Goal: Task Accomplishment & Management: Use online tool/utility

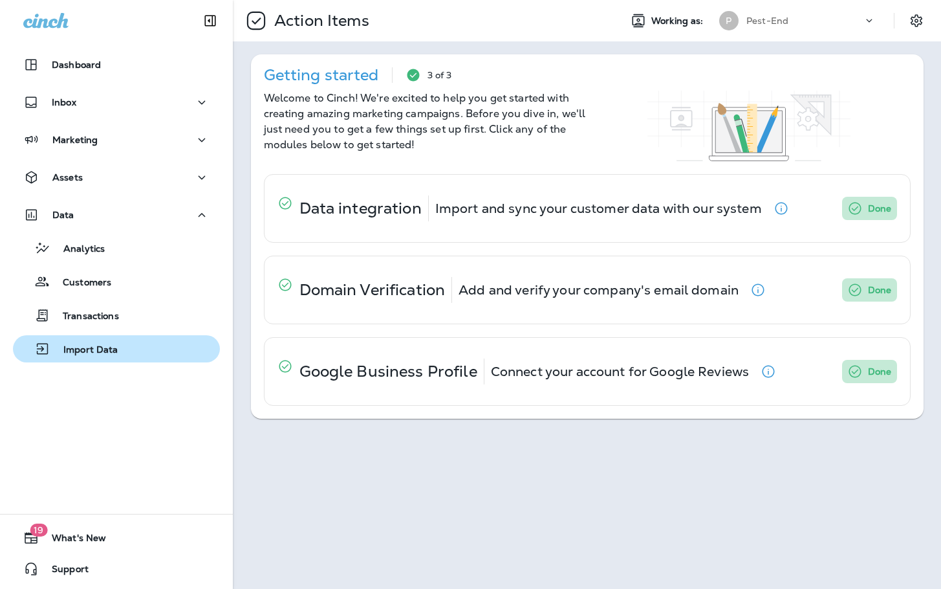
click at [107, 349] on p "Import Data" at bounding box center [84, 350] width 68 height 12
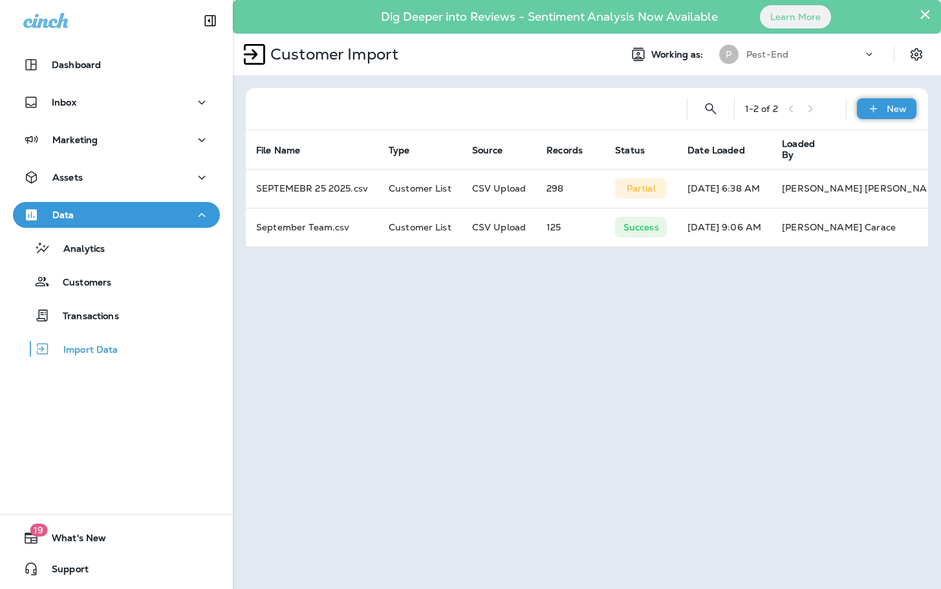
click at [871, 108] on icon at bounding box center [874, 108] width 14 height 13
click at [847, 154] on button "Customer list" at bounding box center [851, 143] width 129 height 32
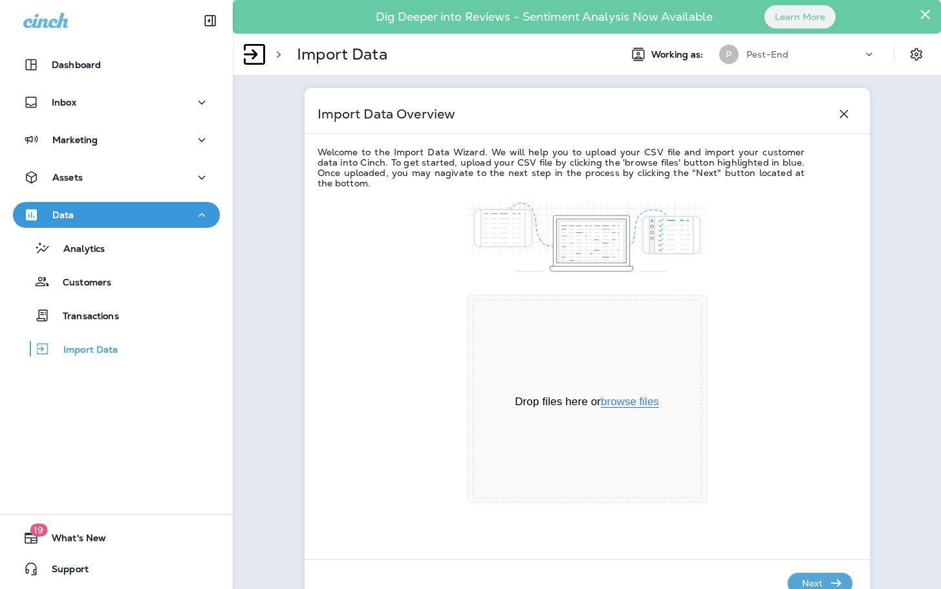
click at [634, 397] on button "browse files" at bounding box center [630, 402] width 58 height 12
click at [813, 581] on p "Next" at bounding box center [813, 582] width 32 height 21
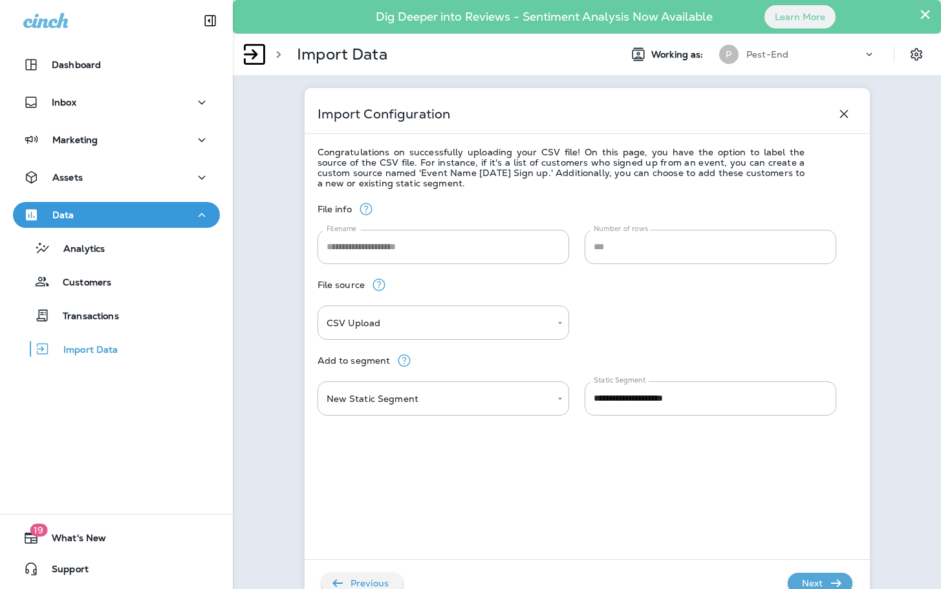
click at [812, 582] on p "Next" at bounding box center [813, 582] width 32 height 21
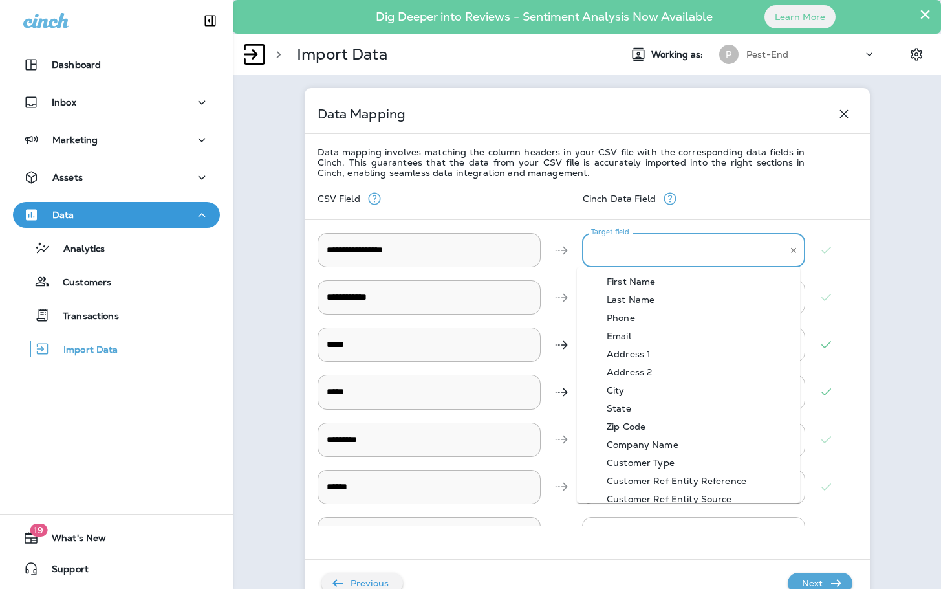
click at [666, 253] on \ "Target field" at bounding box center [684, 250] width 192 height 23
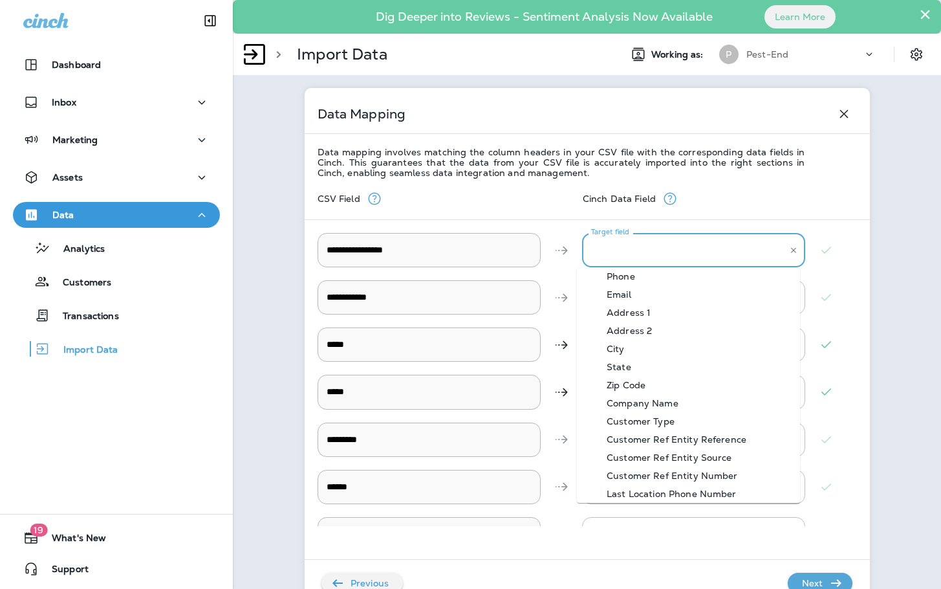
scroll to position [65, 0]
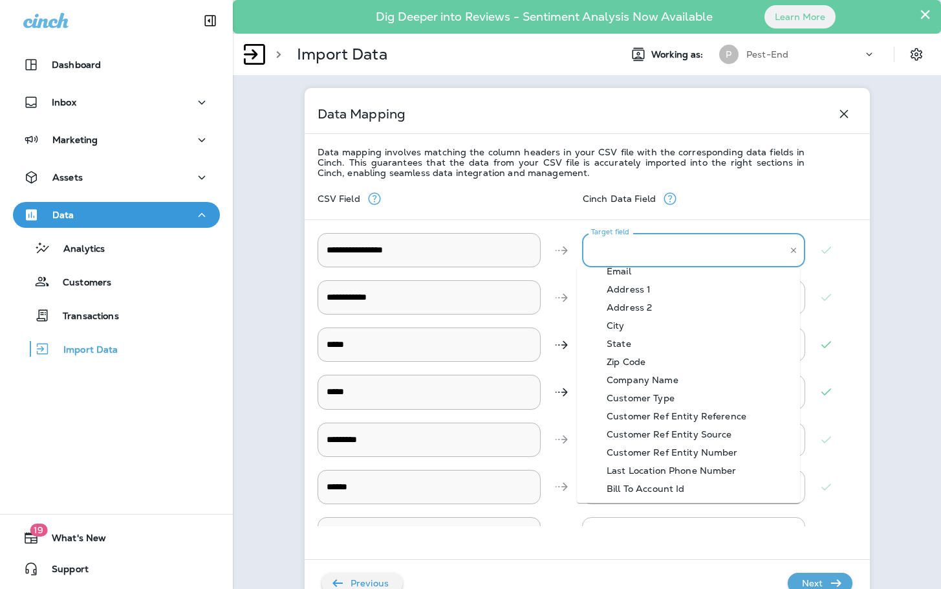
click at [705, 483] on \ "Bill To Account Id" at bounding box center [688, 488] width 223 height 18
type \ "**********"
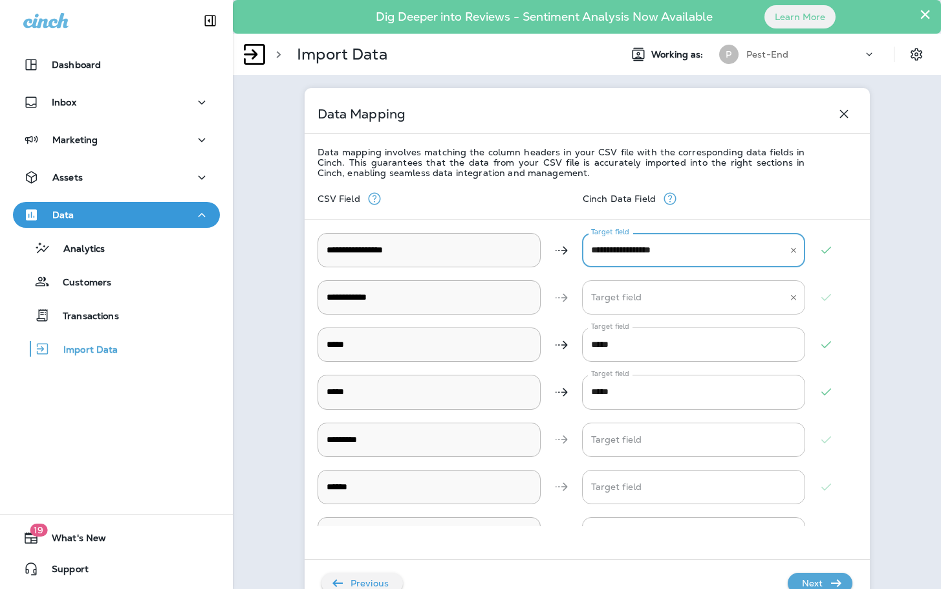
click at [642, 303] on Name "Target field" at bounding box center [684, 297] width 192 height 23
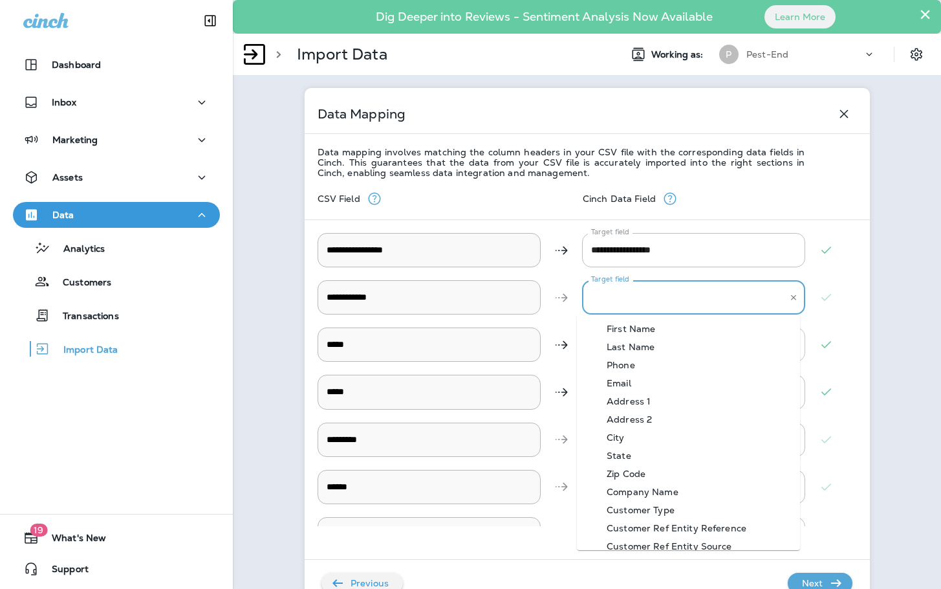
click at [657, 332] on div "First Name" at bounding box center [630, 328] width 87 height 10
type Name "**********"
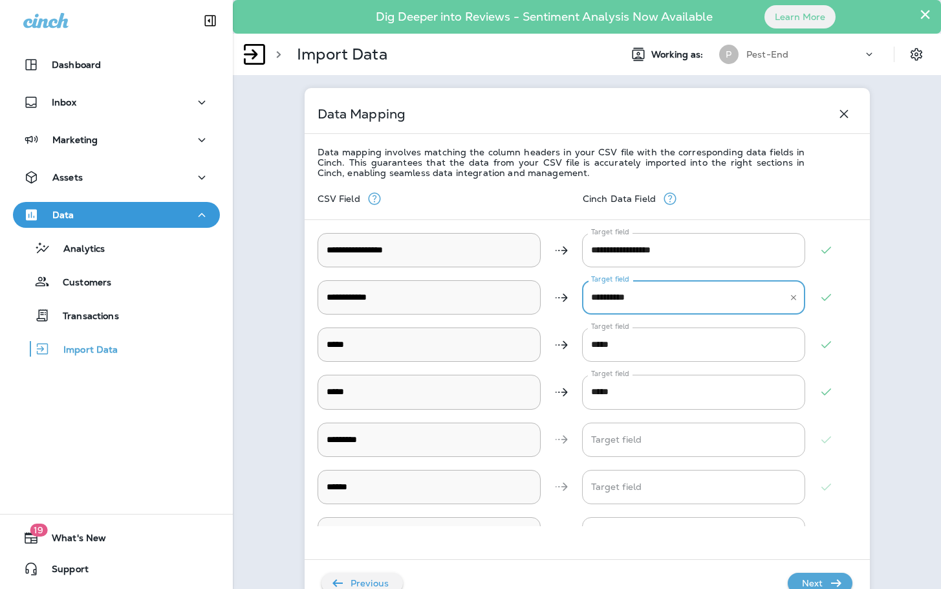
click at [800, 573] on p "Next" at bounding box center [813, 582] width 32 height 21
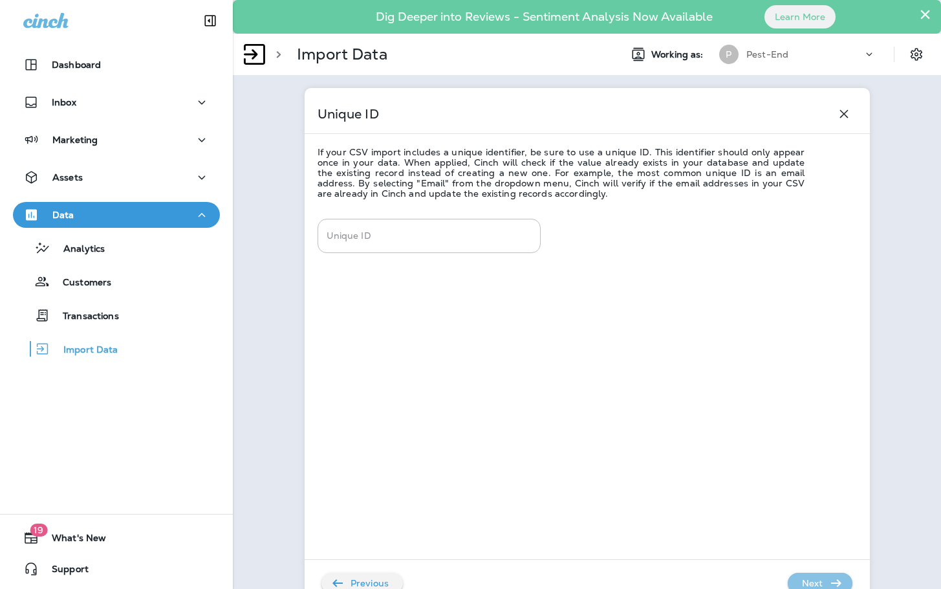
click at [818, 583] on p "Next" at bounding box center [813, 582] width 32 height 21
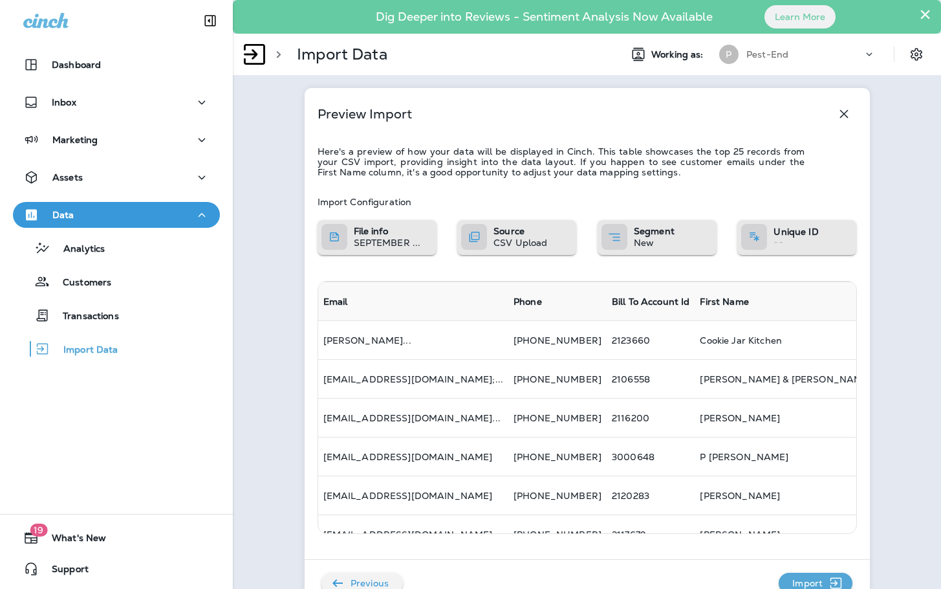
click at [818, 583] on p "Import" at bounding box center [807, 582] width 41 height 21
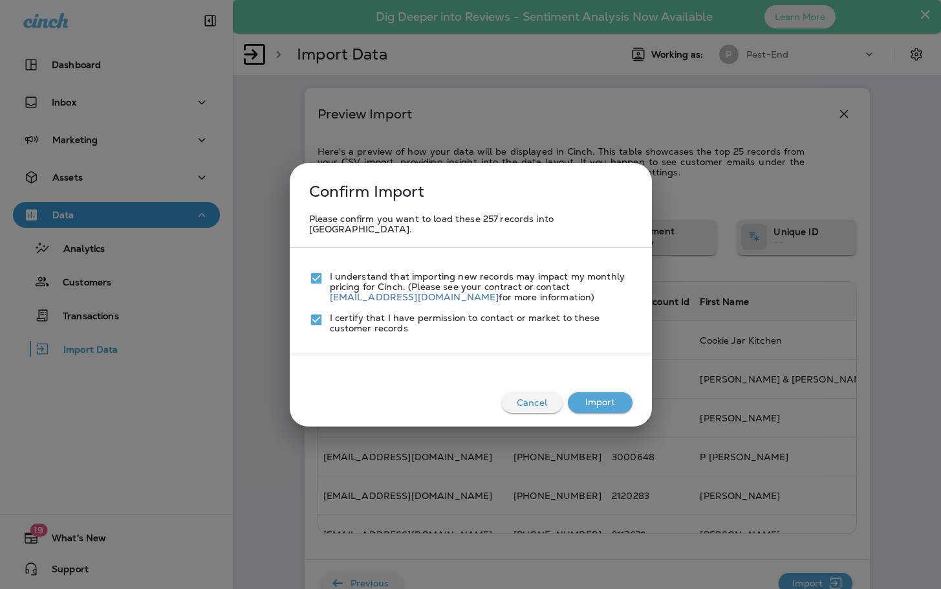
click at [592, 392] on button "Import" at bounding box center [600, 402] width 65 height 21
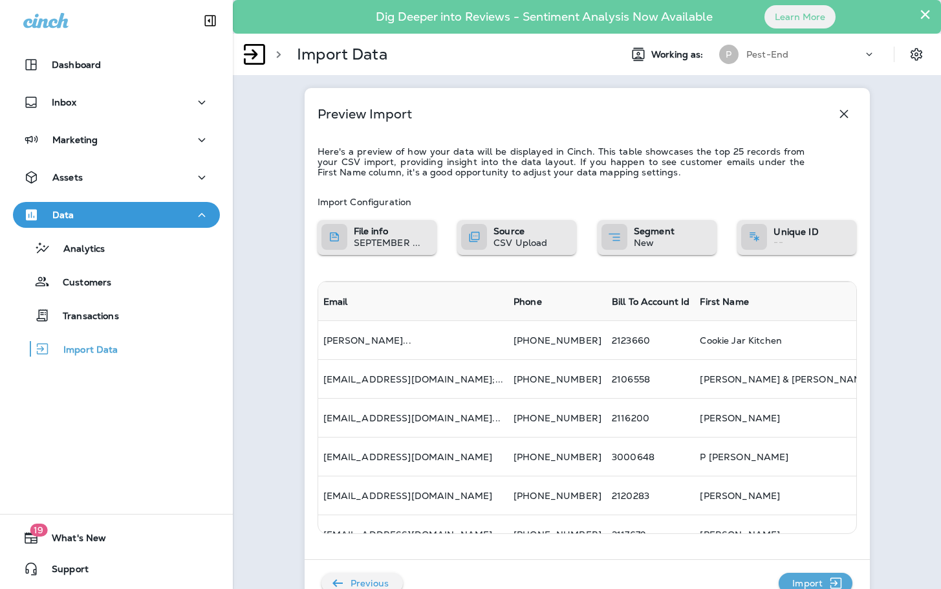
scroll to position [5, 0]
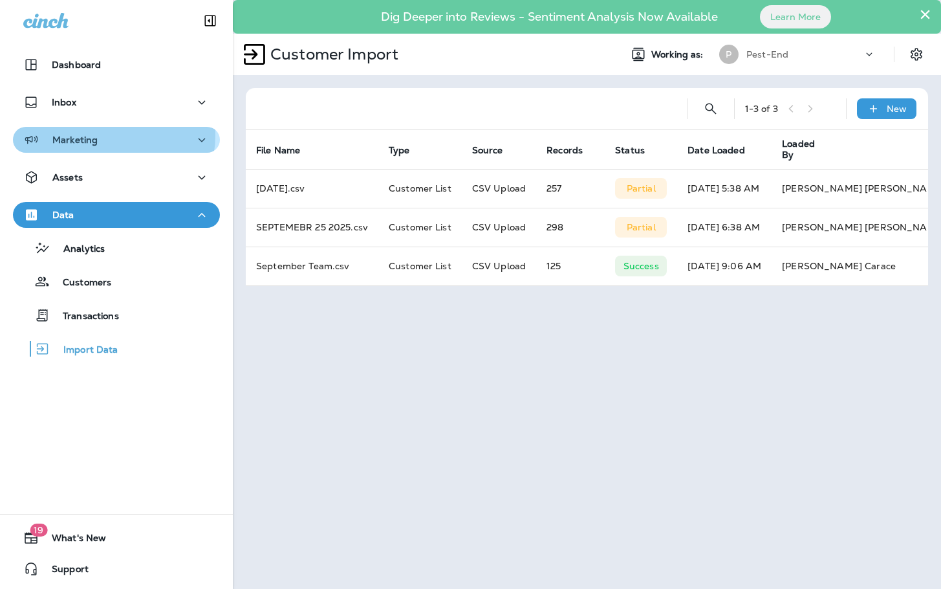
click at [105, 135] on div "Marketing" at bounding box center [116, 140] width 186 height 16
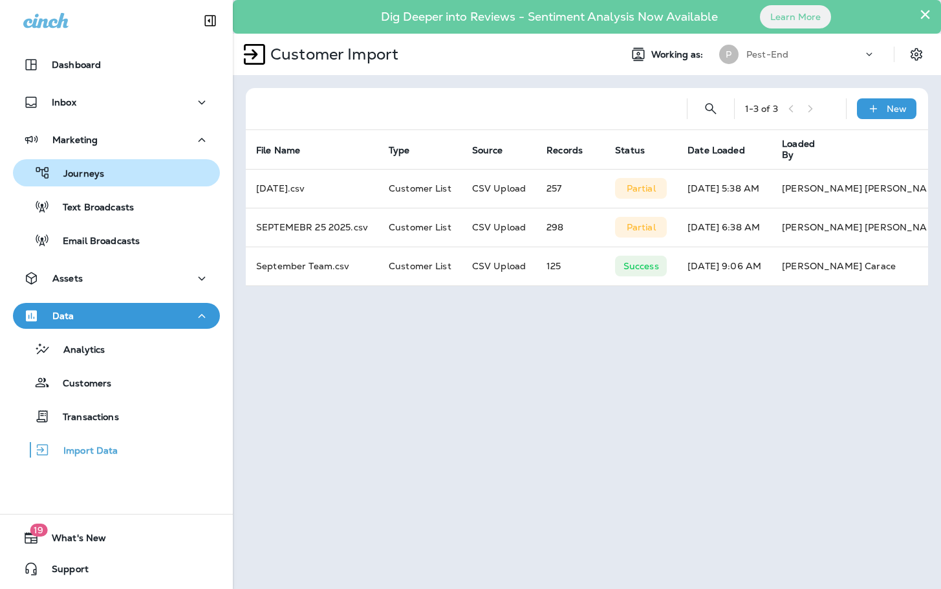
click at [98, 178] on p "Journeys" at bounding box center [77, 174] width 54 height 12
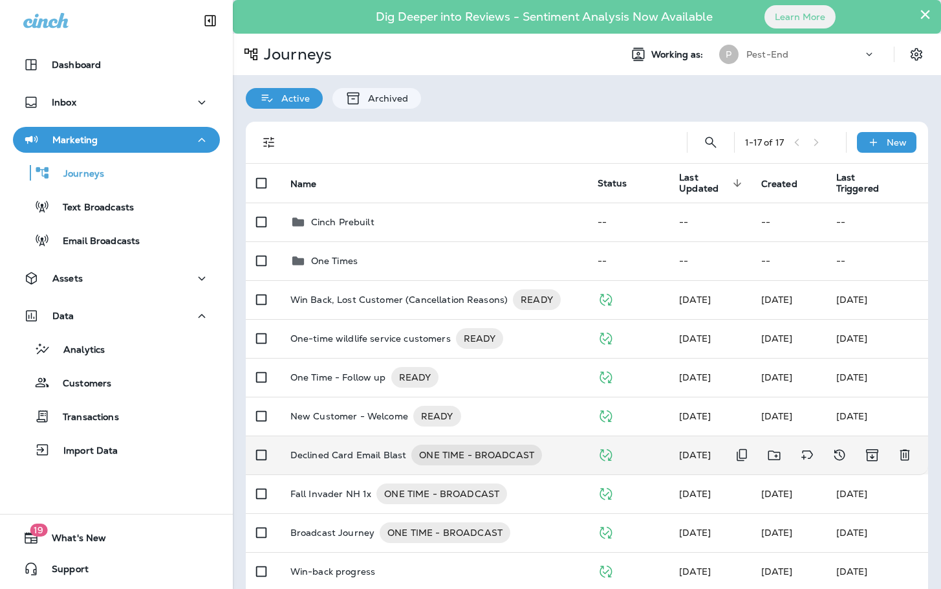
click at [345, 455] on p "Declined Card Email Blast" at bounding box center [348, 454] width 116 height 21
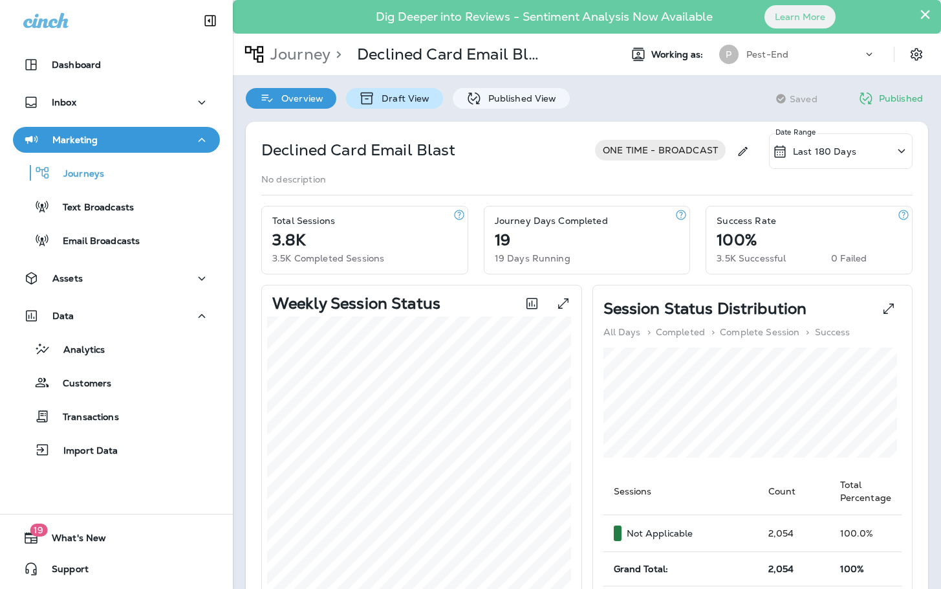
click at [389, 104] on div "Draft View" at bounding box center [394, 98] width 96 height 21
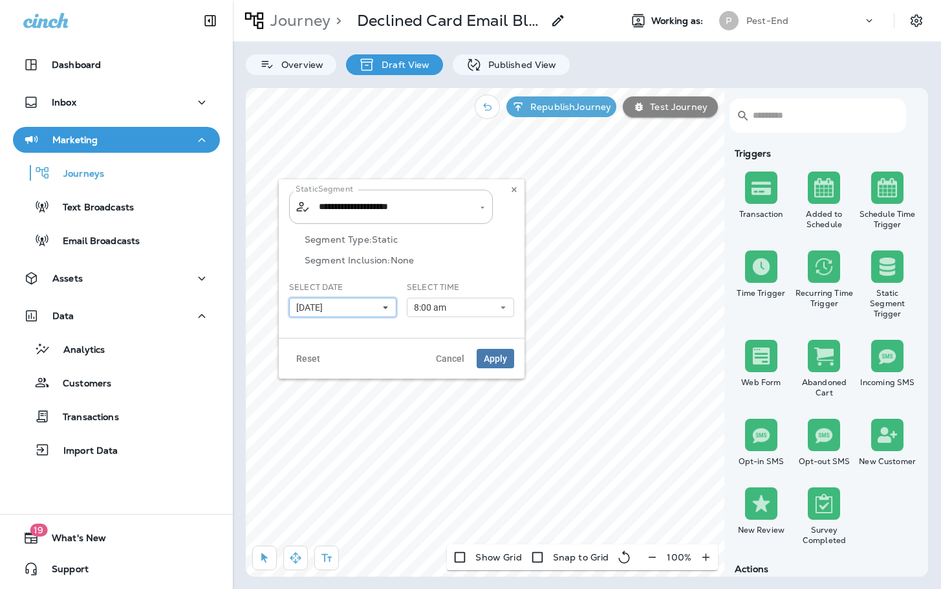
click at [369, 305] on button "[DATE]" at bounding box center [342, 307] width 107 height 19
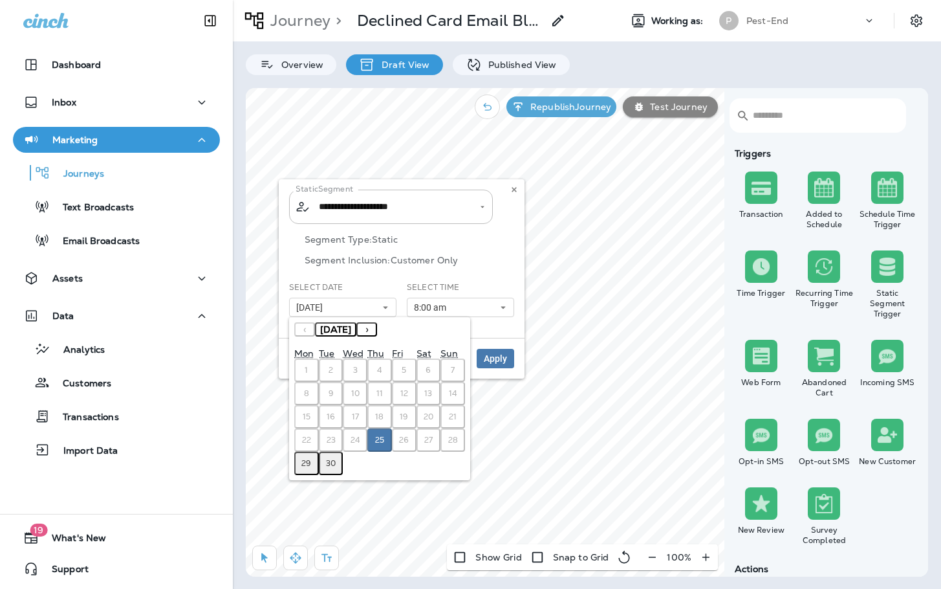
click at [305, 465] on abbr "29" at bounding box center [306, 463] width 10 height 10
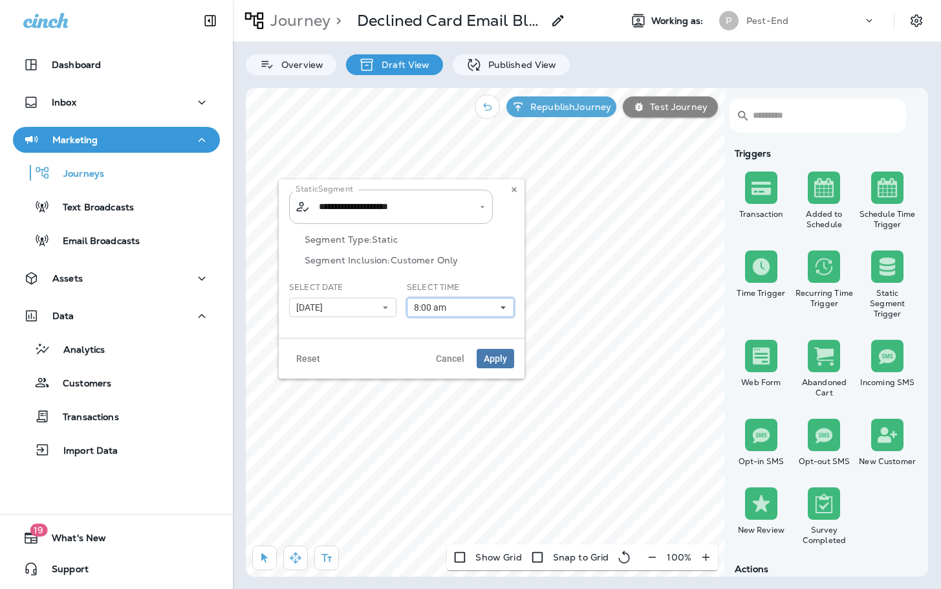
click at [463, 311] on button "8:00 am" at bounding box center [460, 307] width 107 height 19
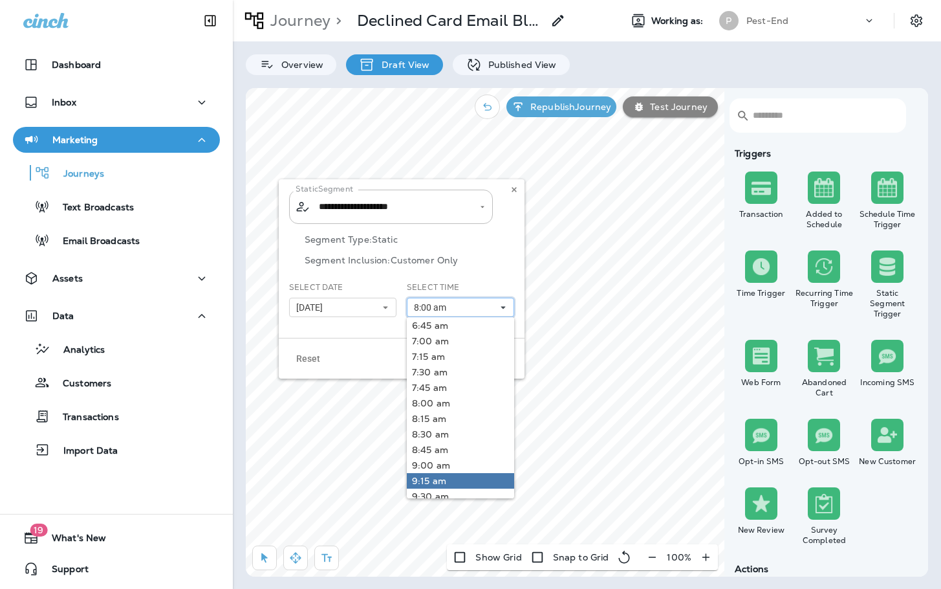
scroll to position [129, 0]
click at [452, 462] on link "10:00 am" at bounding box center [460, 463] width 107 height 16
click at [446, 463] on link "10:00 am" at bounding box center [460, 463] width 107 height 16
click at [366, 327] on div "Select Date [DATE] « ‹ [DATE] › » Mon Tue Wed Thu Fri Sat Sun 1 2 3 4 5 6 7 8 9…" at bounding box center [343, 304] width 118 height 46
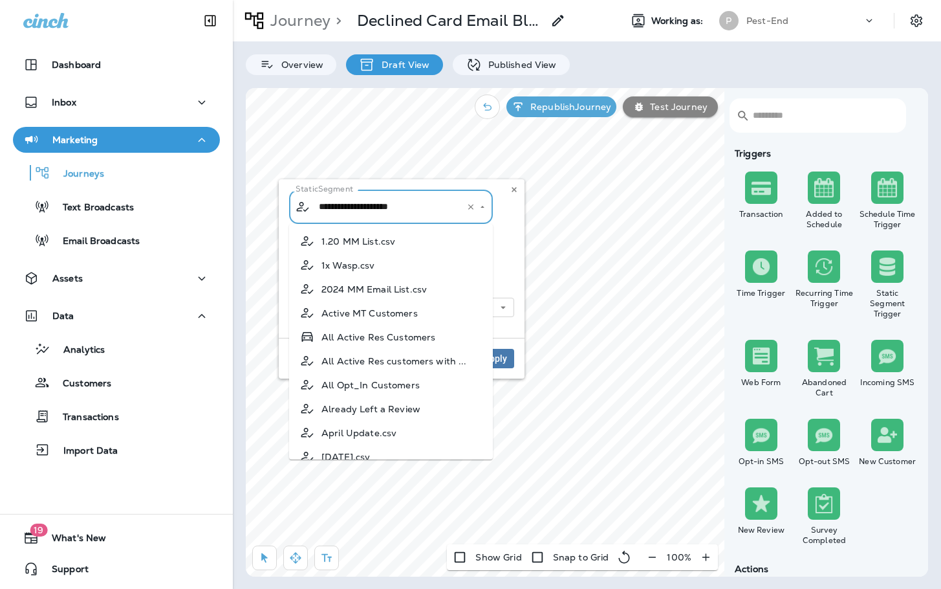
click at [413, 215] on input "**********" at bounding box center [383, 206] width 135 height 23
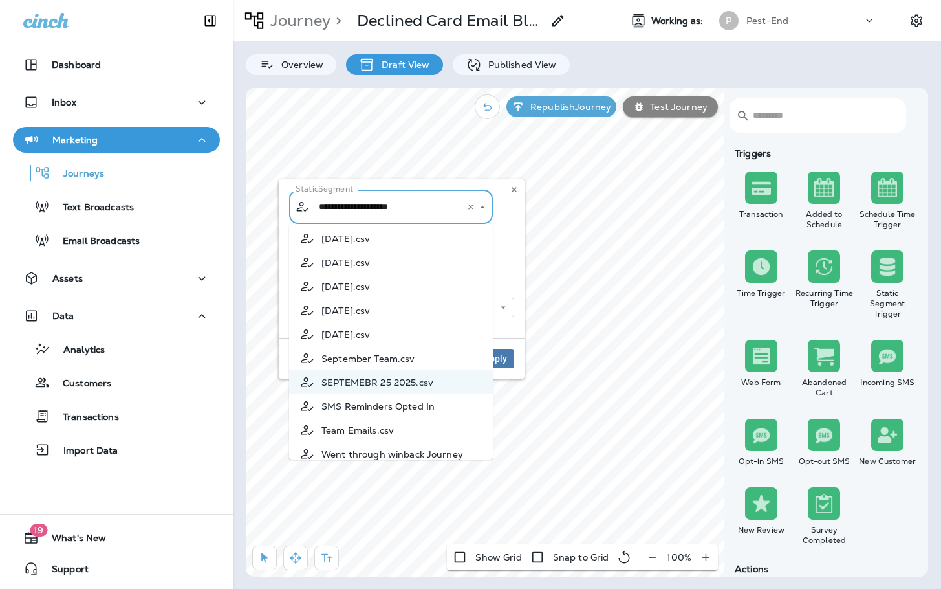
scroll to position [1839, 0]
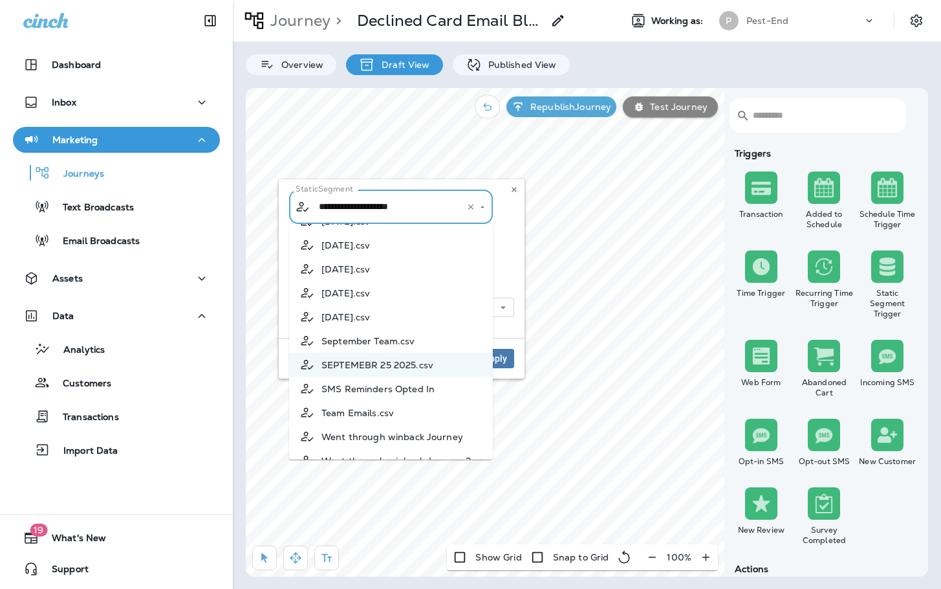
click at [370, 298] on span "[DATE].csv" at bounding box center [345, 293] width 49 height 10
type input "**********"
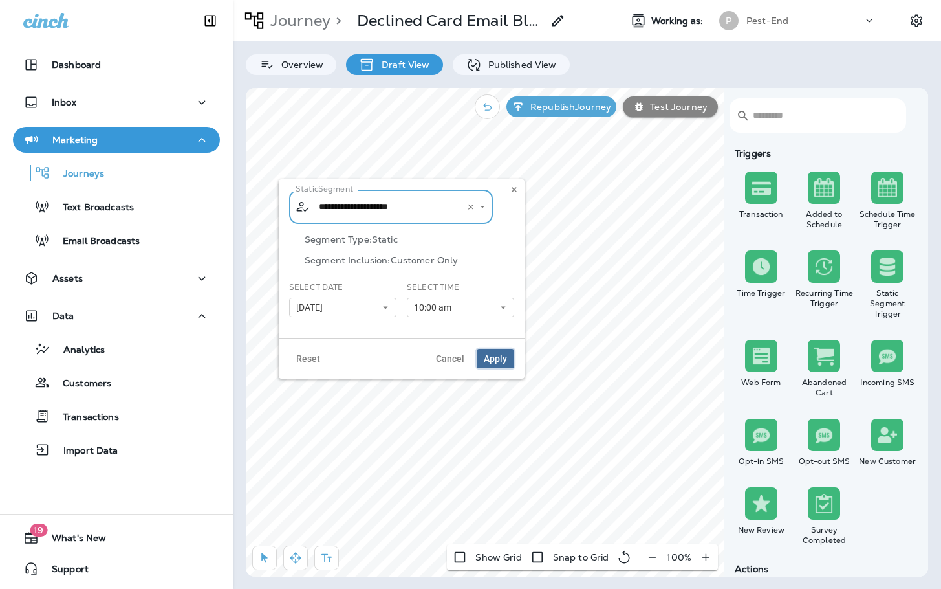
click at [495, 356] on span "Apply" at bounding box center [495, 358] width 23 height 9
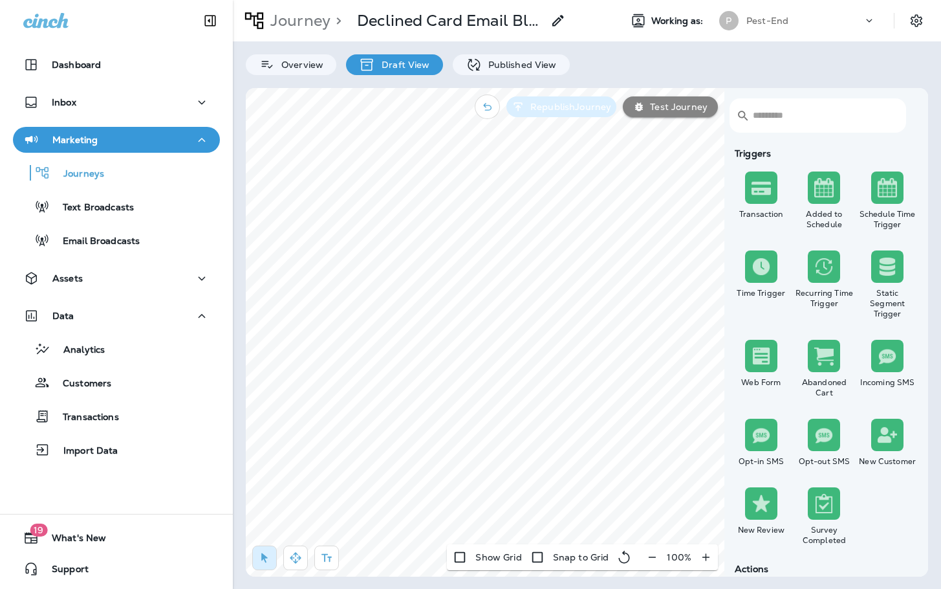
click at [576, 105] on p "Republish Journey" at bounding box center [568, 107] width 86 height 10
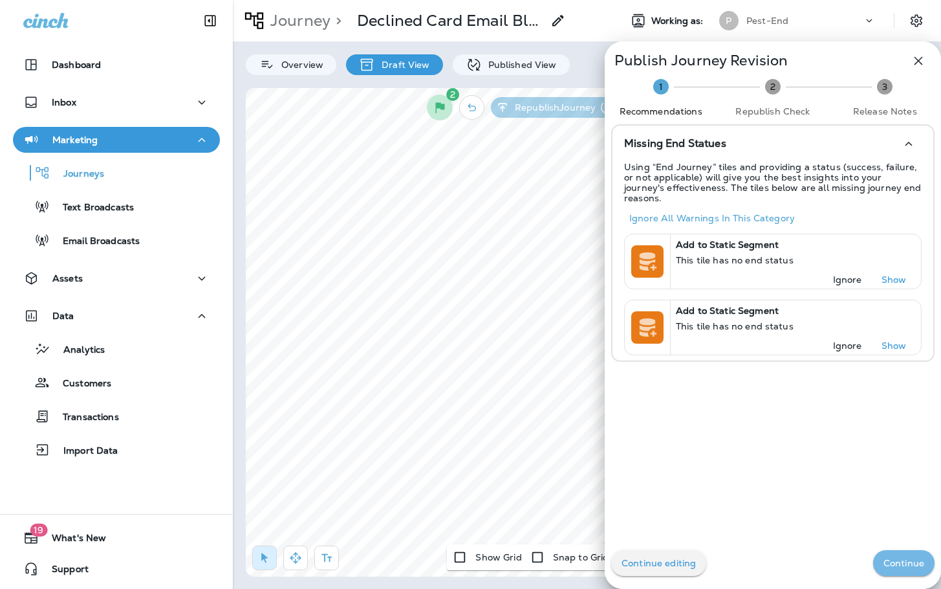
drag, startPoint x: 897, startPoint y: 565, endPoint x: 889, endPoint y: 569, distance: 9.3
click at [897, 567] on p "Continue" at bounding box center [904, 563] width 41 height 10
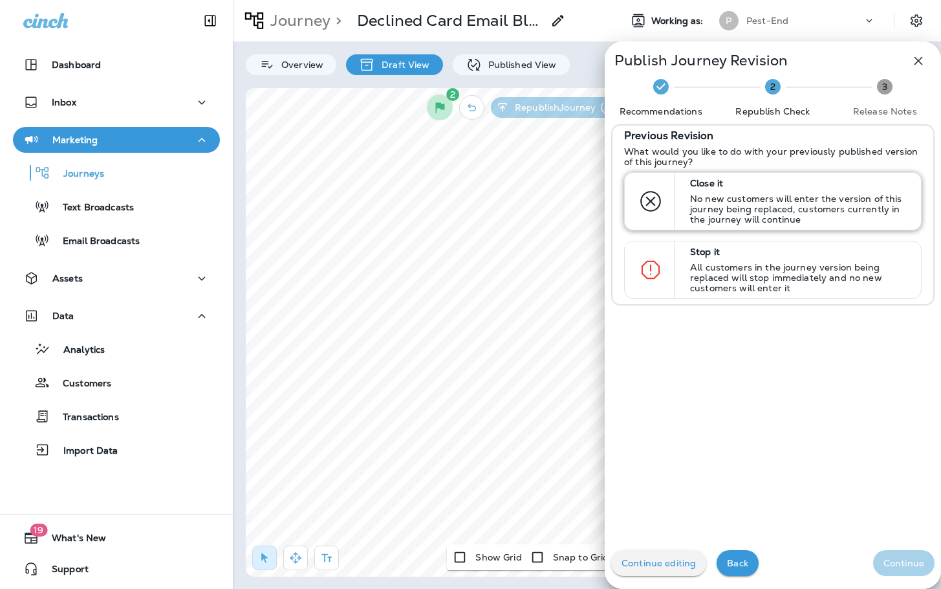
click at [745, 204] on p "No new customers will enter the version of this journey being replaced, custome…" at bounding box center [799, 208] width 219 height 31
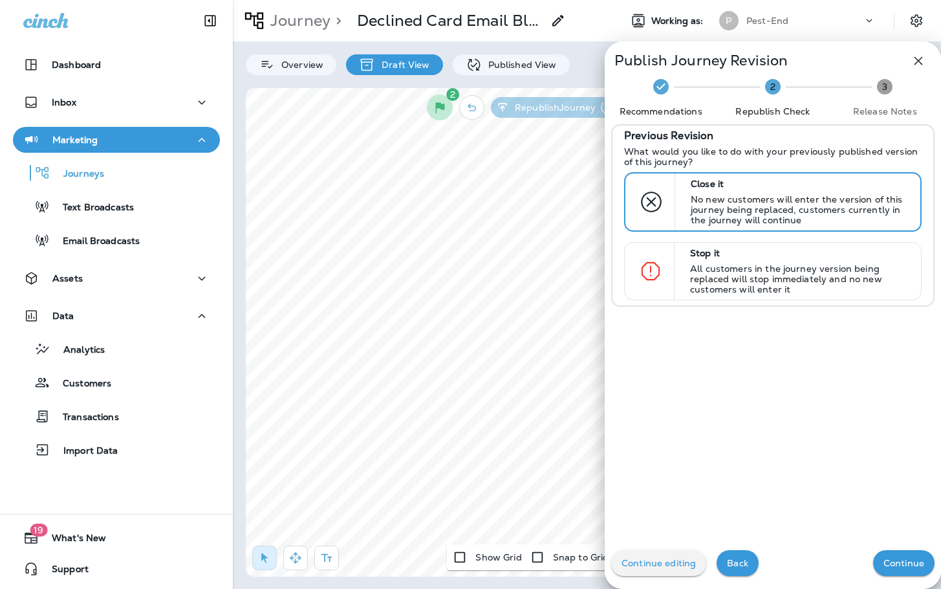
click at [910, 560] on p "Continue" at bounding box center [904, 563] width 41 height 10
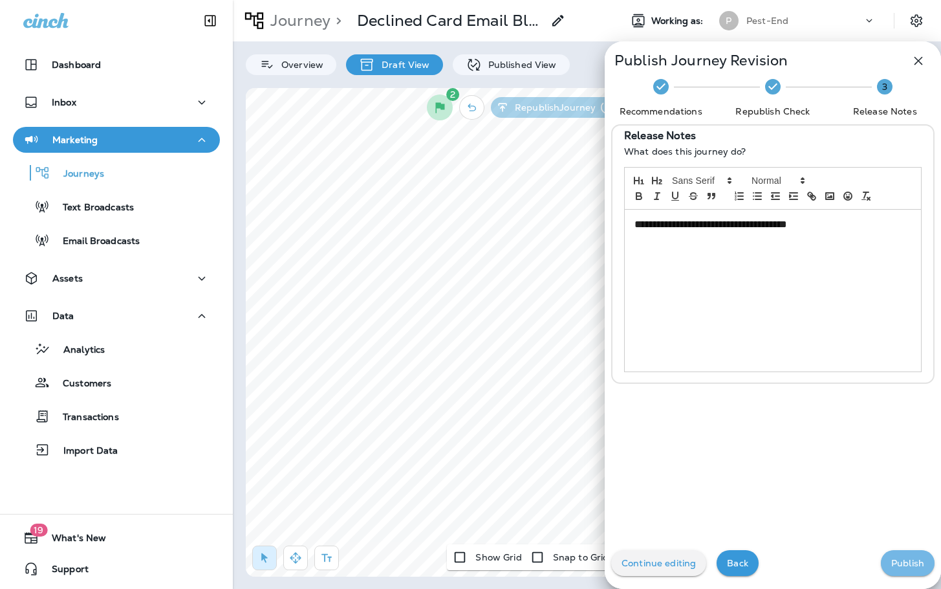
click at [908, 563] on p "Publish" at bounding box center [907, 563] width 33 height 10
